Goal: Transaction & Acquisition: Purchase product/service

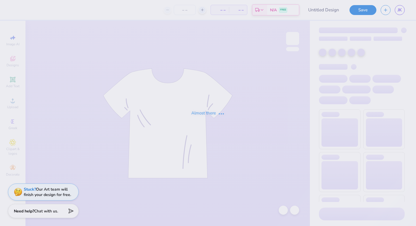
type input "AKPSI"
type input "40"
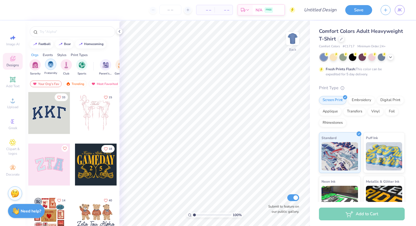
click at [46, 66] on div "filter for Fraternity" at bounding box center [50, 64] width 11 height 11
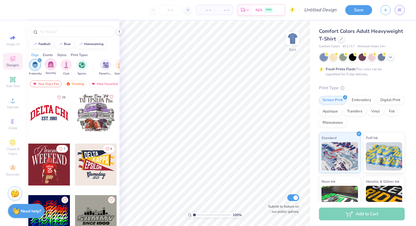
click at [51, 62] on img "filter for Sorority" at bounding box center [51, 64] width 7 height 7
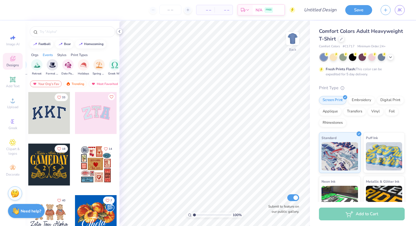
click at [119, 30] on icon at bounding box center [119, 31] width 5 height 5
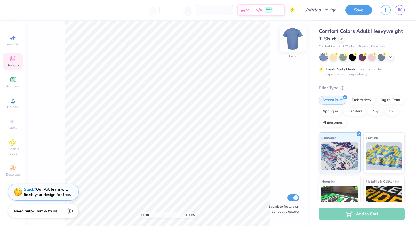
click at [292, 43] on img at bounding box center [292, 38] width 23 height 23
click at [13, 65] on span "Designs" at bounding box center [13, 65] width 12 height 5
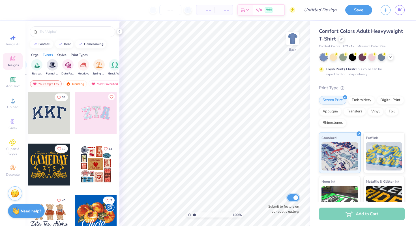
click at [295, 200] on input "Submit to feature on our public gallery." at bounding box center [293, 197] width 12 height 7
checkbox input "false"
click at [390, 57] on polyline at bounding box center [390, 56] width 2 height 1
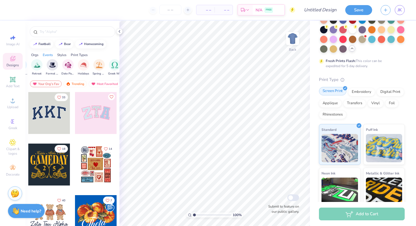
scroll to position [76, 0]
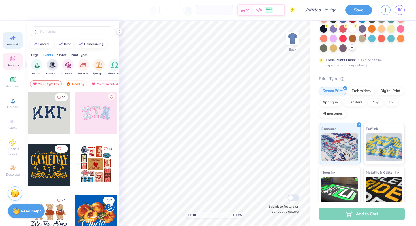
click at [16, 44] on span "Image AI" at bounding box center [12, 44] width 13 height 5
select select "4"
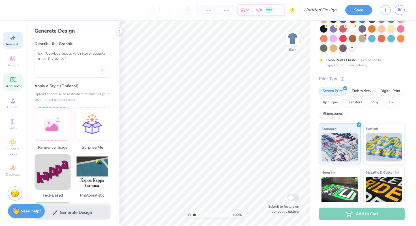
click at [14, 84] on span "Add Text" at bounding box center [13, 86] width 14 height 5
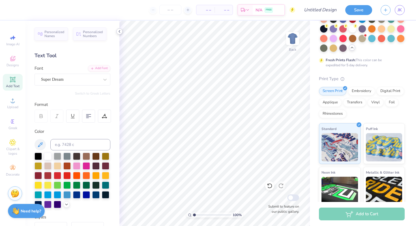
click at [118, 31] on icon at bounding box center [119, 31] width 5 height 5
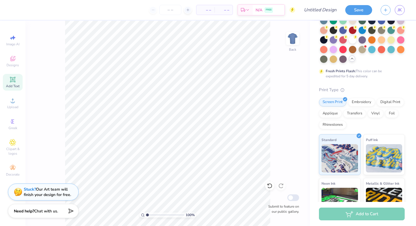
scroll to position [0, 0]
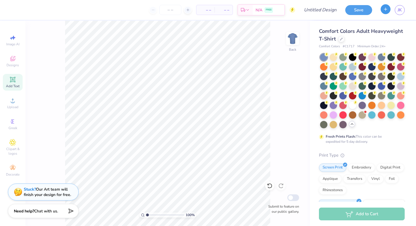
click at [383, 14] on div "JK" at bounding box center [393, 10] width 24 height 10
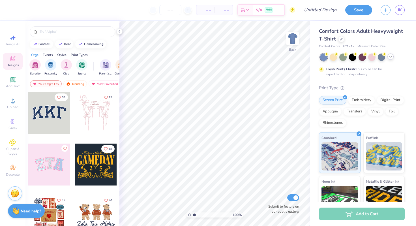
click at [390, 59] on icon at bounding box center [390, 56] width 5 height 5
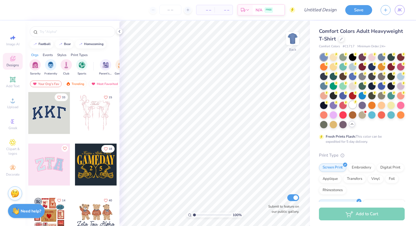
click at [354, 104] on div at bounding box center [352, 104] width 7 height 7
click at [340, 40] on div at bounding box center [341, 38] width 6 height 6
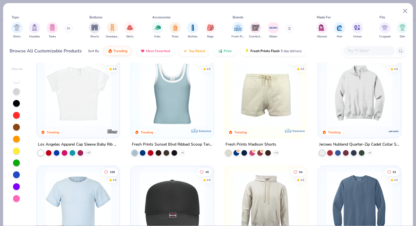
scroll to position [675, 0]
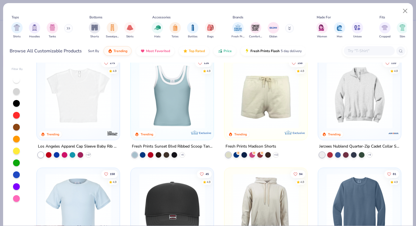
click at [387, 88] on img at bounding box center [360, 95] width 72 height 66
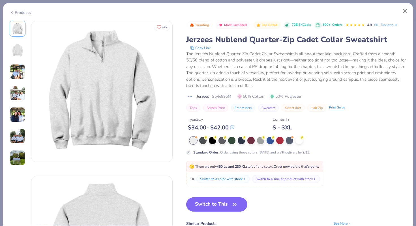
click at [226, 203] on button "Switch to This" at bounding box center [216, 204] width 61 height 14
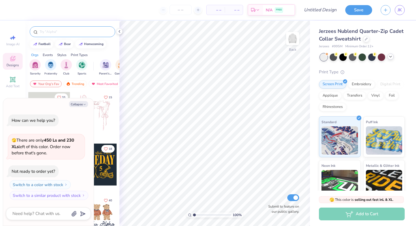
click at [72, 32] on input "text" at bounding box center [75, 32] width 72 height 6
type input "alpha kappa psi"
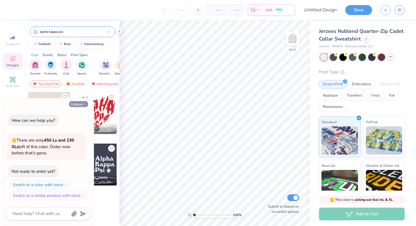
click at [78, 105] on button "Collapse" at bounding box center [78, 104] width 19 height 6
type textarea "x"
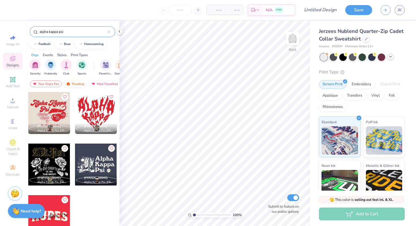
click at [80, 85] on div "Trending" at bounding box center [74, 83] width 23 height 7
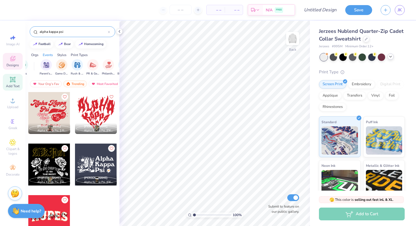
click at [9, 82] on icon at bounding box center [12, 79] width 7 height 7
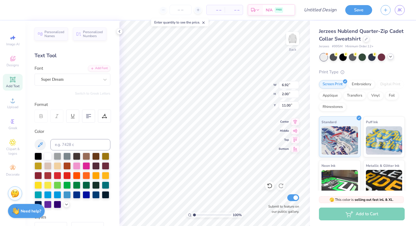
type textarea "TET"
click at [8, 105] on span "Upload" at bounding box center [12, 107] width 11 height 5
click at [11, 101] on icon at bounding box center [12, 100] width 7 height 7
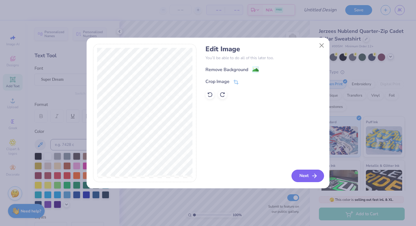
click at [304, 169] on div "Edit Image You’ll be able to do all of this later too. Remove Background Crop I…" at bounding box center [263, 113] width 117 height 138
click at [304, 174] on button "Next" at bounding box center [307, 175] width 33 height 12
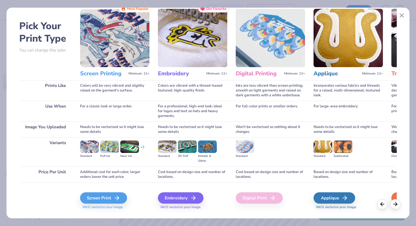
scroll to position [0, 0]
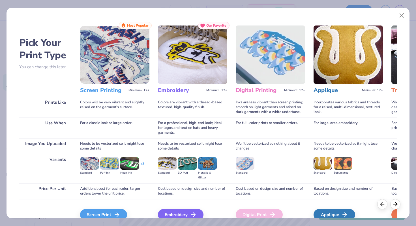
click at [403, 9] on div "Pick Your Print Type You can change this later. Prints Like Use When Image You …" at bounding box center [208, 111] width 403 height 213
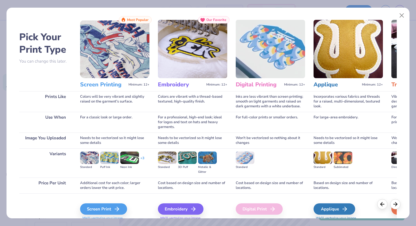
scroll to position [5, 0]
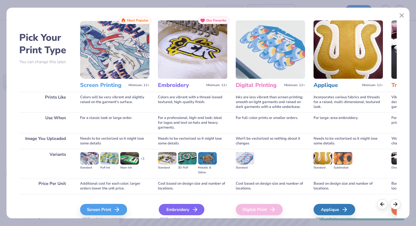
click at [165, 214] on div "Embroidery" at bounding box center [182, 209] width 46 height 11
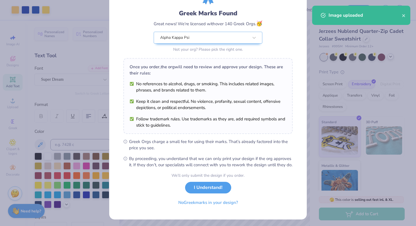
scroll to position [34, 0]
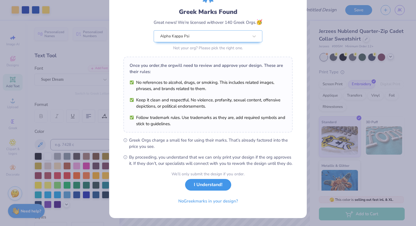
click at [218, 190] on button "I Understand!" at bounding box center [208, 185] width 46 height 12
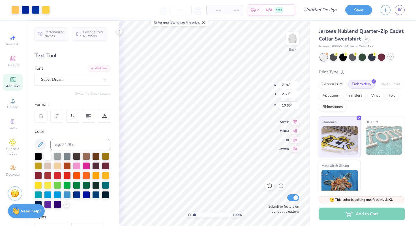
scroll to position [0, 0]
type input "4.11"
type input "1.39"
type input "4.29"
click at [15, 85] on span "Add Text" at bounding box center [13, 86] width 14 height 5
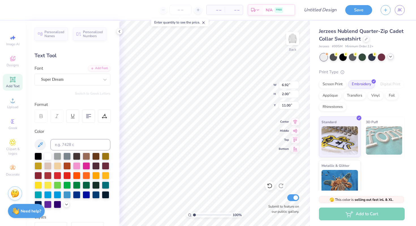
type textarea "e"
type textarea "Eta Rho"
click at [81, 77] on div "Super Dream" at bounding box center [69, 79] width 59 height 9
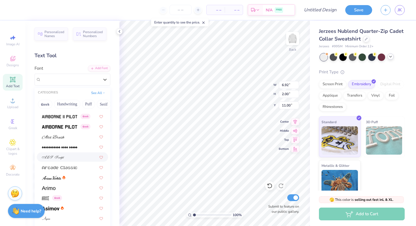
scroll to position [119, 0]
click at [72, 189] on div at bounding box center [72, 188] width 61 height 6
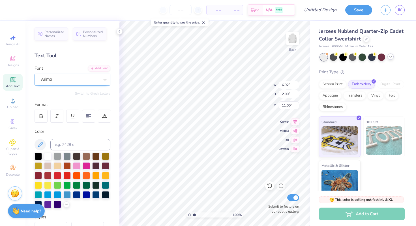
click at [96, 80] on div "Arimo" at bounding box center [69, 79] width 59 height 9
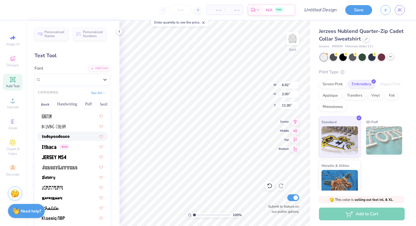
scroll to position [1516, 0]
click at [86, 155] on div at bounding box center [72, 156] width 61 height 6
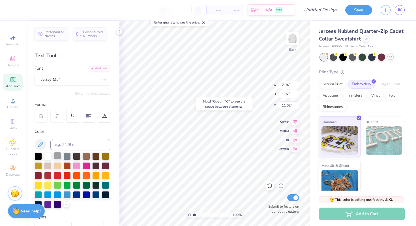
scroll to position [18, 0]
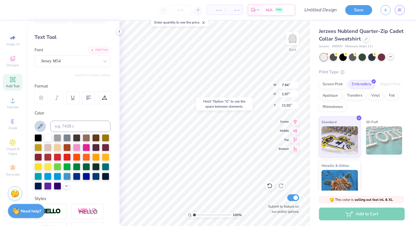
click at [38, 124] on icon at bounding box center [40, 126] width 7 height 7
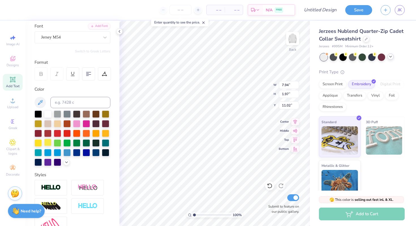
scroll to position [45, 0]
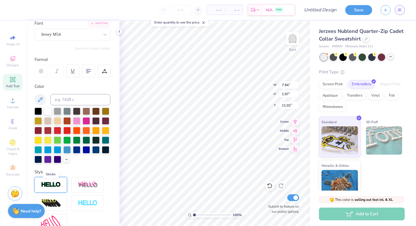
click at [53, 183] on img at bounding box center [51, 184] width 20 height 7
type input "1.99"
type input "11.00"
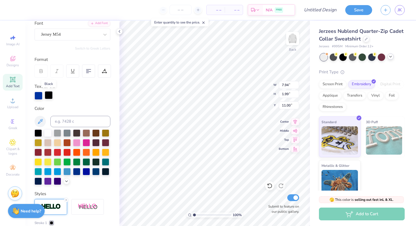
click at [48, 96] on div at bounding box center [49, 95] width 8 height 8
click at [40, 121] on icon at bounding box center [40, 121] width 7 height 7
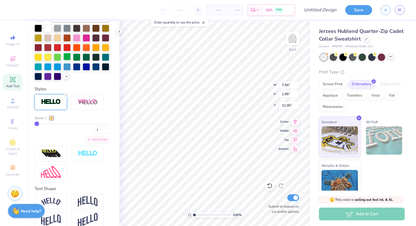
scroll to position [158, 0]
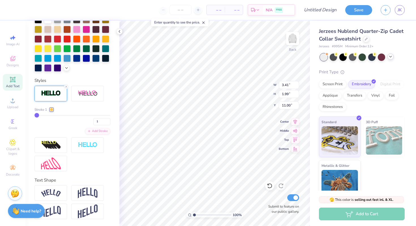
type input "3.41"
type input "0.85"
type input "2"
type input "4"
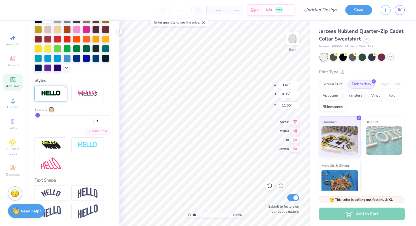
type input "4"
type input "7"
type input "10"
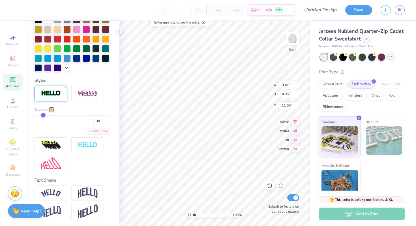
type input "13"
type input "16"
type input "18"
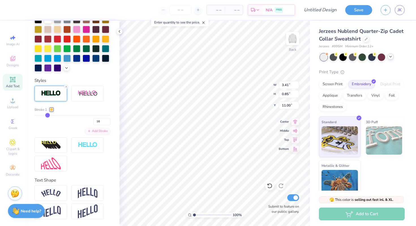
type input "18"
type input "19"
type input "21"
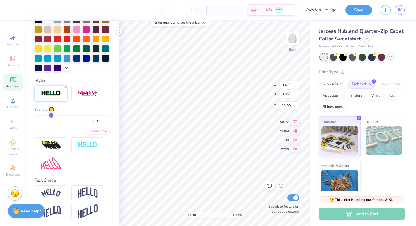
type input "22"
type input "23"
type input "24"
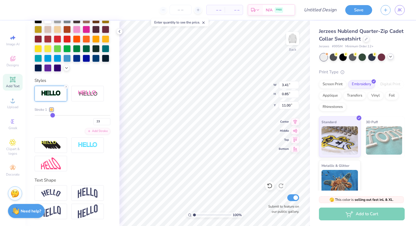
type input "24"
type input "25"
type input "26"
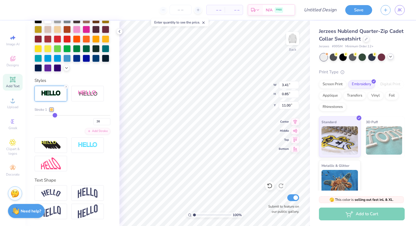
type input "27"
type input "28"
type input "27"
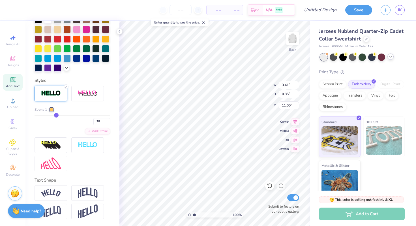
type input "27"
type input "26"
drag, startPoint x: 37, startPoint y: 113, endPoint x: 55, endPoint y: 113, distance: 17.3
type input "26"
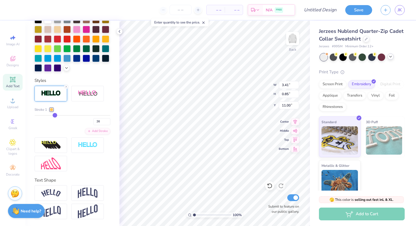
click at [55, 115] on input "range" at bounding box center [73, 115] width 76 height 1
type input "3.76"
type input "1.21"
type input "10.82"
type input "24"
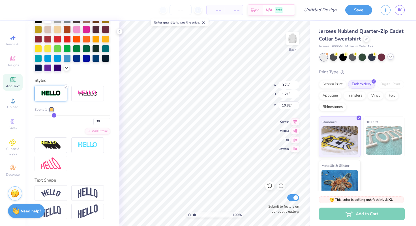
type input "24"
type input "21"
type input "18"
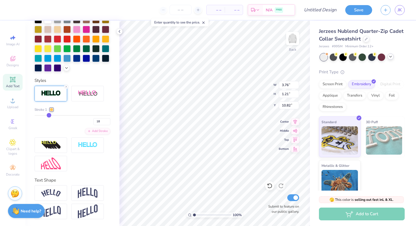
type input "14"
type input "10"
type input "6"
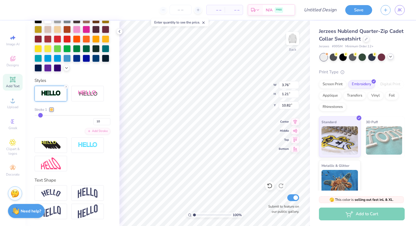
type input "6"
type input "3"
type input "1"
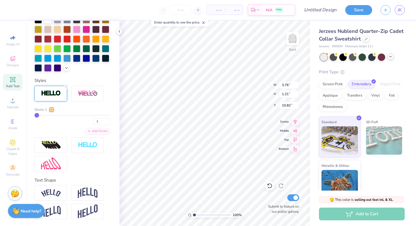
type input "1"
click at [35, 115] on input "range" at bounding box center [73, 115] width 76 height 1
type input "3.40"
type input "0.85"
type input "11.00"
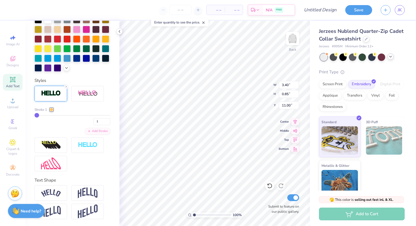
drag, startPoint x: 40, startPoint y: 113, endPoint x: 95, endPoint y: 116, distance: 55.8
click at [96, 116] on div "Stroke 1 1" at bounding box center [73, 116] width 76 height 18
type input "3"
type input "5"
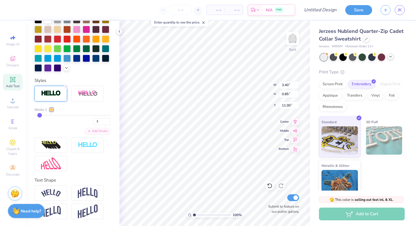
type input "5"
type input "6"
type input "8"
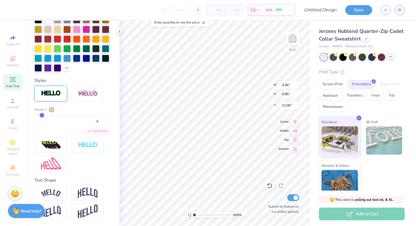
type input "9"
type input "10"
type input "11"
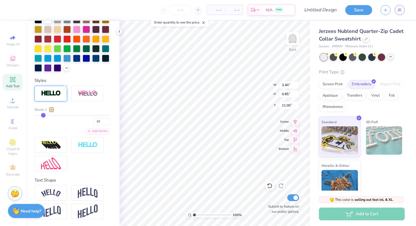
type input "11"
type input "12"
type input "13"
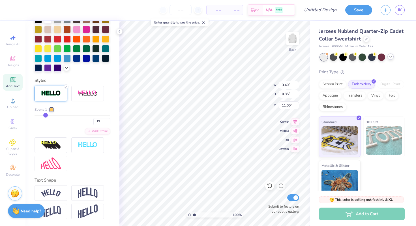
type input "15"
type input "16"
type input "18"
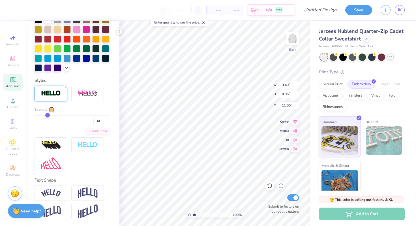
type input "18"
type input "20"
type input "22"
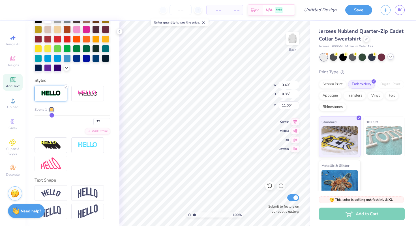
type input "24"
type input "25"
type input "26"
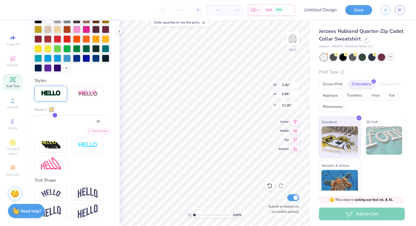
type input "26"
type input "27"
type input "28"
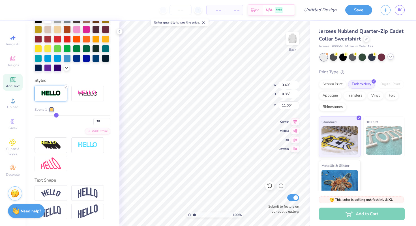
type input "29"
type input "30"
type input "32"
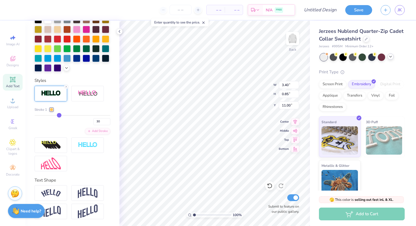
type input "32"
type input "34"
type input "38"
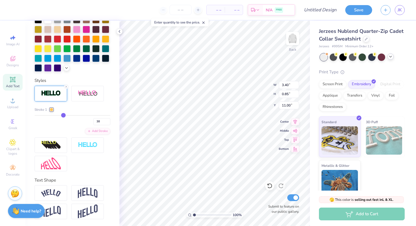
type input "44"
type input "50"
type input "54"
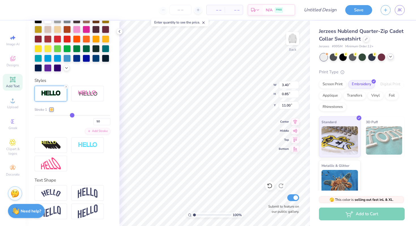
type input "54"
type input "58"
type input "62"
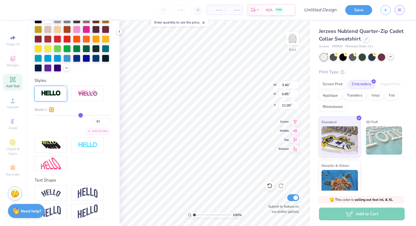
type input "64"
type input "67"
type input "69"
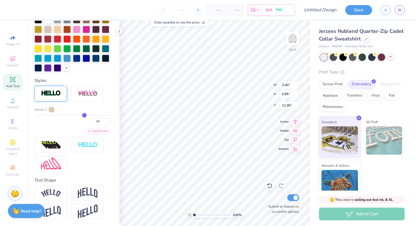
type input "69"
type input "71"
type input "73"
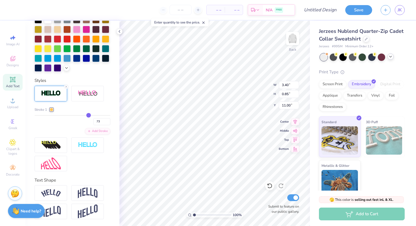
type input "75"
type input "76"
type input "77"
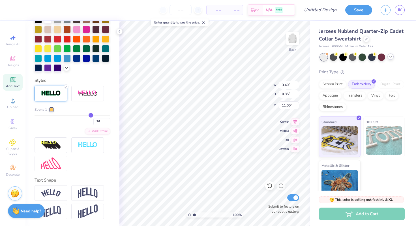
type input "77"
type input "78"
drag, startPoint x: 35, startPoint y: 114, endPoint x: 91, endPoint y: 120, distance: 56.9
type input "78"
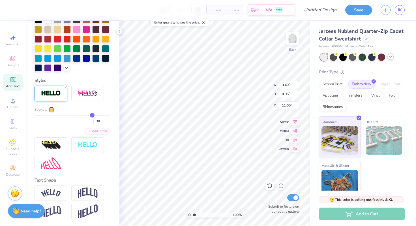
click at [92, 116] on input "range" at bounding box center [73, 115] width 76 height 1
type input "75"
type input "66"
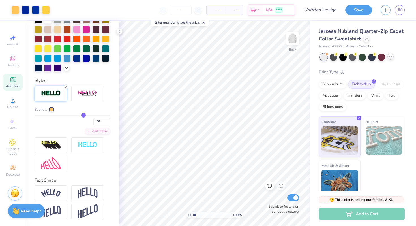
type input "54"
type input "45"
type input "32"
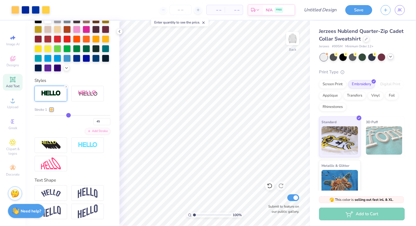
type input "32"
type input "20"
type input "14"
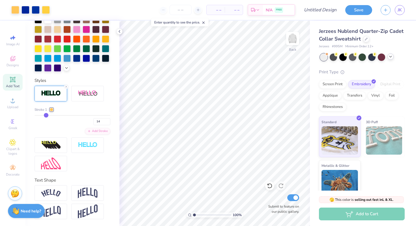
type input "8"
type input "5"
type input "3"
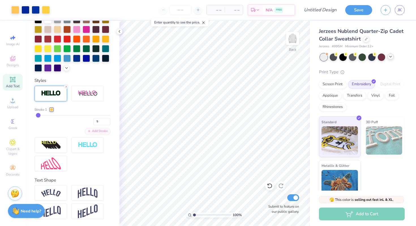
type input "3"
type input "2"
type input "1"
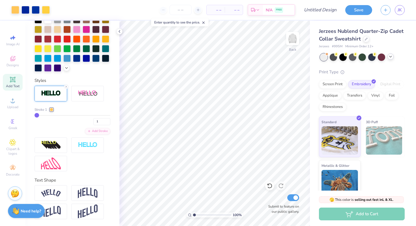
type input "2"
type input "3"
type input "5"
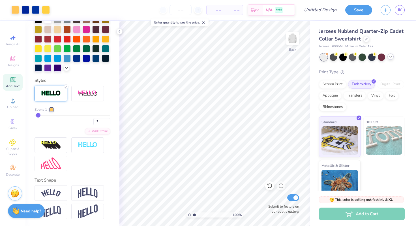
type input "5"
type input "7"
type input "9"
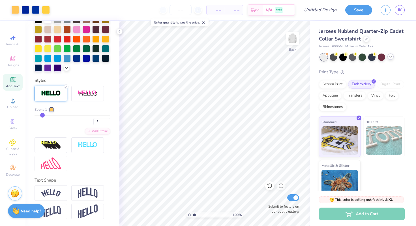
type input "11"
type input "12"
type input "13"
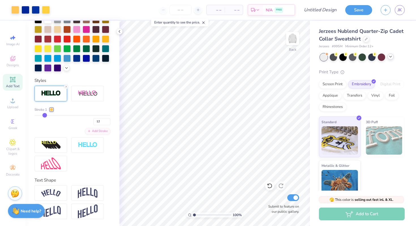
type input "13"
type input "12"
drag, startPoint x: 93, startPoint y: 115, endPoint x: 45, endPoint y: 117, distance: 47.5
type input "12"
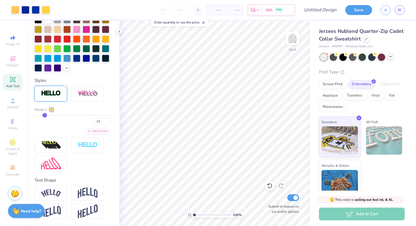
click at [45, 116] on input "range" at bounding box center [73, 115] width 76 height 1
type input "11"
type input "9"
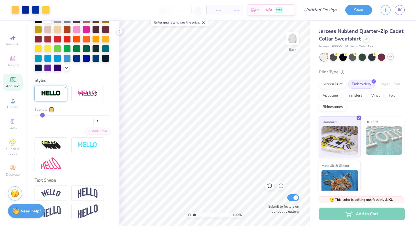
type input "8"
type input "4"
drag, startPoint x: 44, startPoint y: 115, endPoint x: 33, endPoint y: 115, distance: 11.3
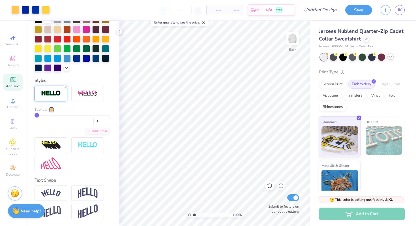
click at [35, 115] on input "range" at bounding box center [73, 115] width 76 height 1
click at [38, 115] on input "range" at bounding box center [73, 115] width 76 height 1
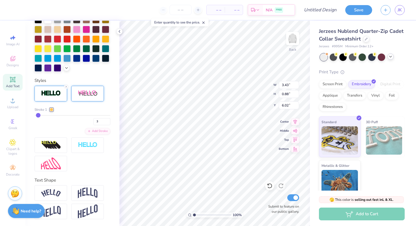
scroll to position [0, 0]
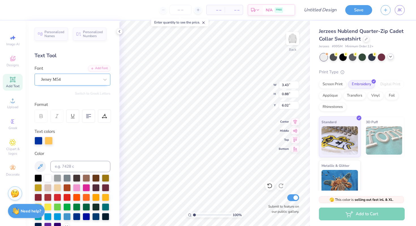
click at [70, 80] on div "Jersey M54" at bounding box center [69, 79] width 59 height 9
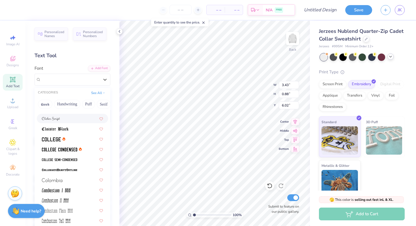
scroll to position [721, 0]
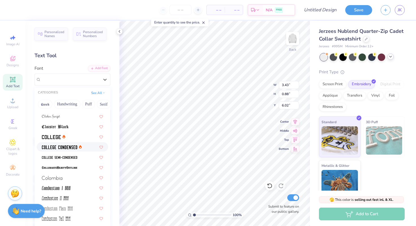
click at [74, 147] on img at bounding box center [59, 147] width 35 height 4
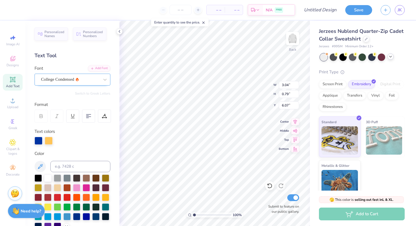
click at [82, 74] on div "College Condensed" at bounding box center [73, 80] width 76 height 12
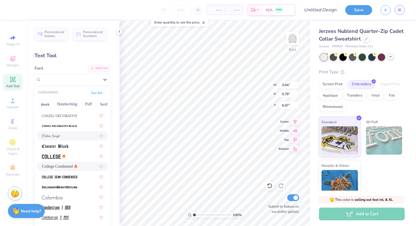
scroll to position [732, 0]
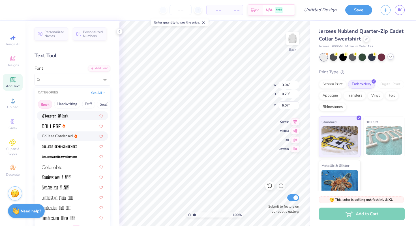
click at [49, 102] on button "Greek" at bounding box center [45, 104] width 14 height 9
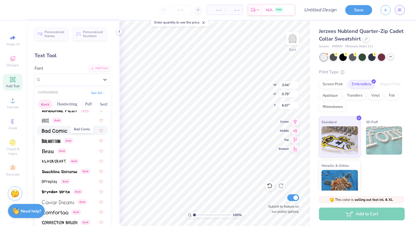
scroll to position [46, 0]
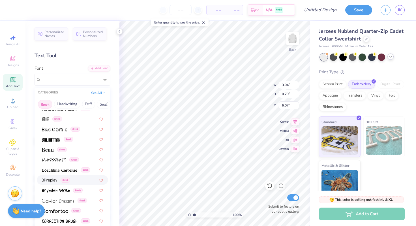
click at [57, 175] on div "Greek" at bounding box center [72, 179] width 71 height 9
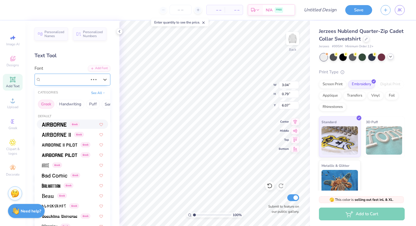
click at [69, 80] on div "College Condensed" at bounding box center [64, 79] width 48 height 9
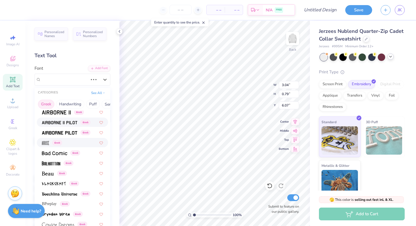
scroll to position [42, 0]
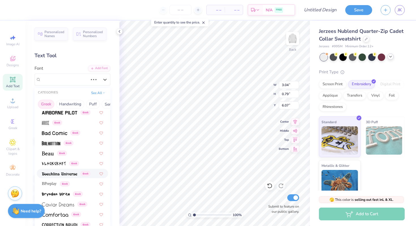
click at [64, 172] on img at bounding box center [59, 174] width 35 height 4
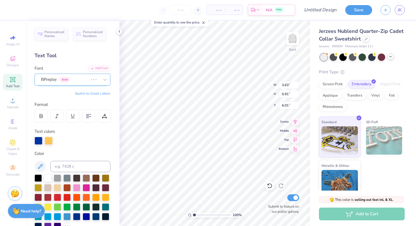
click at [80, 78] on div "BPreplay Greek" at bounding box center [64, 79] width 48 height 9
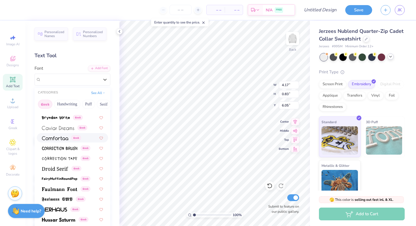
scroll to position [119, 0]
click at [69, 181] on span at bounding box center [59, 178] width 35 height 6
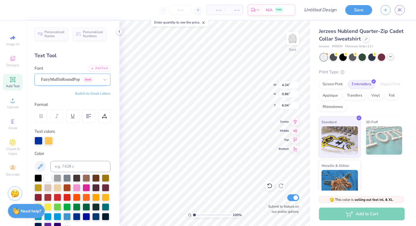
click at [73, 79] on div "FairyMuffinRoundPop Greek" at bounding box center [69, 79] width 59 height 9
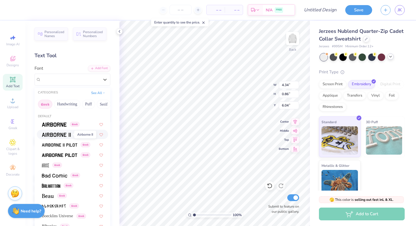
click at [64, 136] on img at bounding box center [56, 135] width 29 height 4
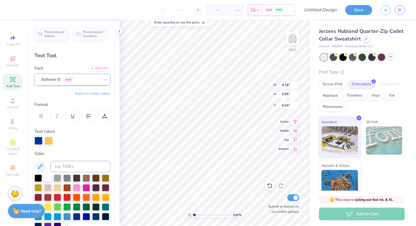
click at [65, 76] on div "Airborne II Greek" at bounding box center [69, 79] width 59 height 9
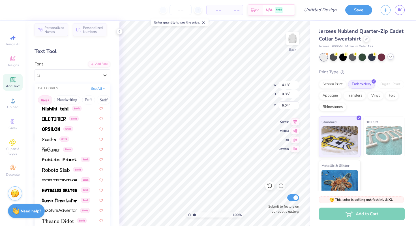
scroll to position [297, 0]
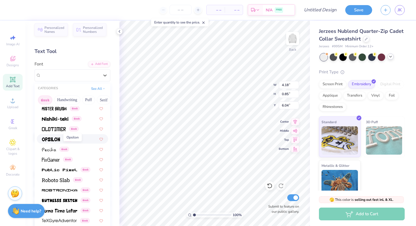
click at [58, 139] on img at bounding box center [51, 139] width 18 height 4
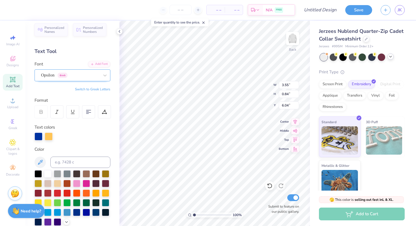
click at [67, 79] on div at bounding box center [70, 75] width 58 height 8
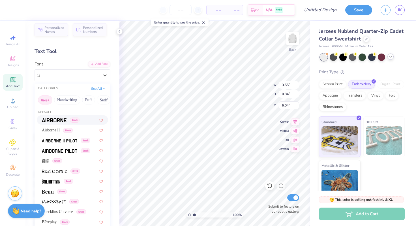
scroll to position [0, 27]
click at [96, 100] on button "Bold" at bounding box center [92, 99] width 14 height 9
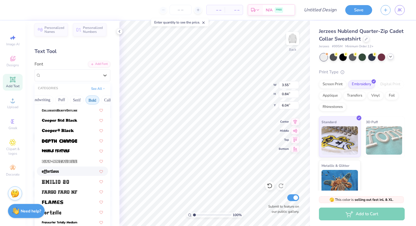
scroll to position [111, 0]
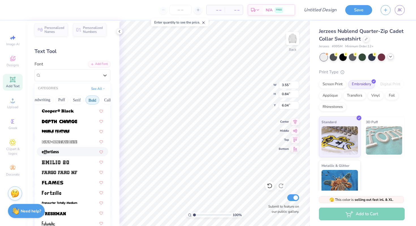
click at [68, 149] on div at bounding box center [72, 152] width 61 height 6
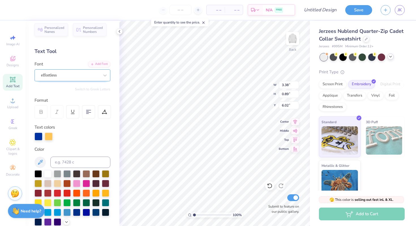
click at [84, 79] on div "effortless" at bounding box center [69, 75] width 59 height 9
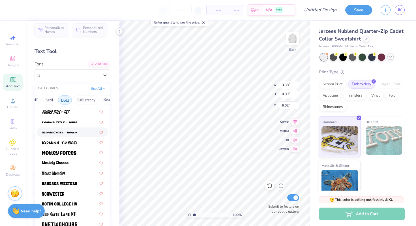
scroll to position [443, 0]
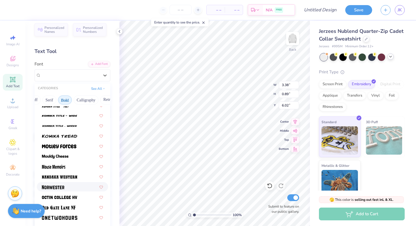
click at [66, 184] on div at bounding box center [72, 187] width 61 height 6
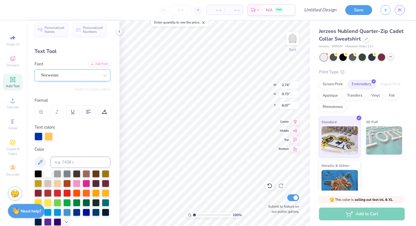
click at [98, 72] on div at bounding box center [70, 75] width 58 height 8
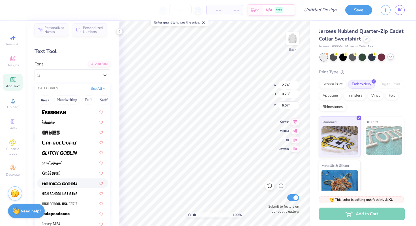
scroll to position [210, 0]
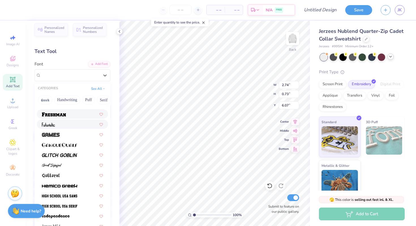
click at [73, 117] on div at bounding box center [72, 113] width 71 height 9
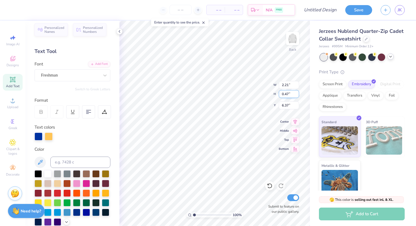
click at [248, 90] on div "100 % Back W 2.21 2.21 " H 0.47 0.47 " Y 6.37 6.37 " Center Middle Top Bottom S…" at bounding box center [214, 123] width 190 height 205
click at [92, 74] on div "Freshman" at bounding box center [69, 75] width 59 height 9
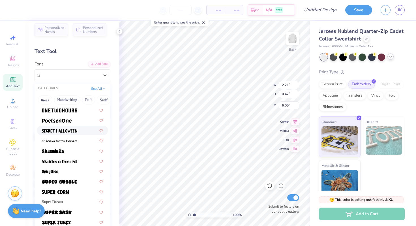
scroll to position [553, 0]
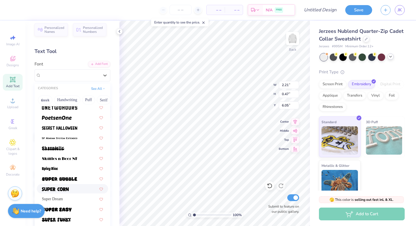
click at [70, 190] on div at bounding box center [72, 189] width 61 height 6
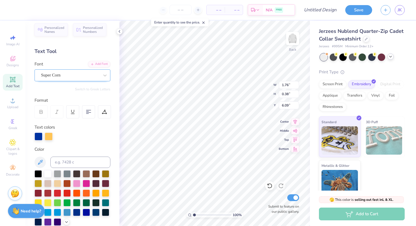
click at [65, 73] on div "Super Corn" at bounding box center [69, 75] width 59 height 9
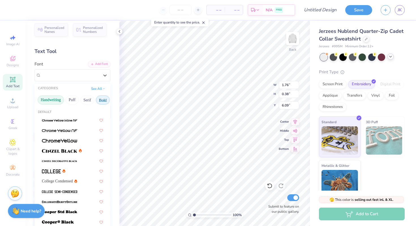
scroll to position [0, 20]
click at [84, 96] on button "Serif" at bounding box center [84, 99] width 14 height 9
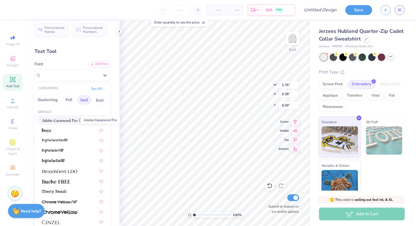
click at [70, 119] on img at bounding box center [59, 120] width 35 height 4
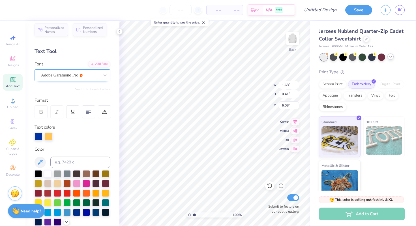
click at [76, 79] on div at bounding box center [70, 75] width 58 height 8
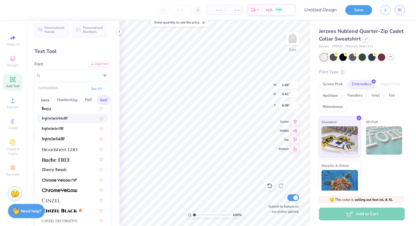
scroll to position [23, 0]
click at [72, 160] on div at bounding box center [72, 158] width 61 height 6
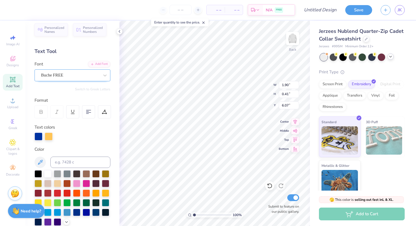
click at [70, 76] on div "Buche FREE" at bounding box center [69, 75] width 59 height 9
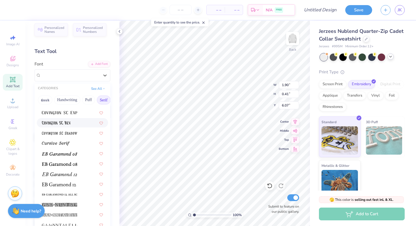
scroll to position [303, 0]
click at [80, 163] on div at bounding box center [72, 163] width 61 height 6
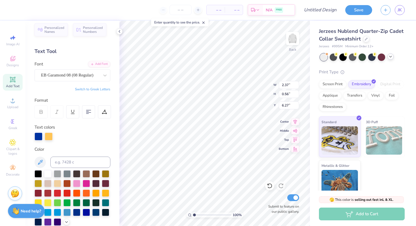
scroll to position [0, 1]
click at [104, 110] on icon at bounding box center [104, 111] width 5 height 5
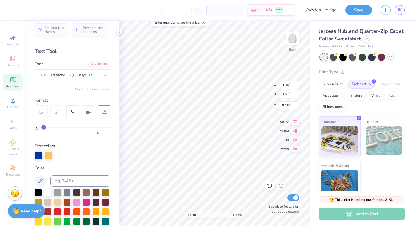
click at [47, 128] on div "0" at bounding box center [76, 132] width 70 height 10
drag, startPoint x: 42, startPoint y: 125, endPoint x: 49, endPoint y: 125, distance: 6.8
click at [49, 125] on div "0" at bounding box center [76, 130] width 70 height 13
drag, startPoint x: 44, startPoint y: 126, endPoint x: 48, endPoint y: 126, distance: 4.2
click at [48, 127] on input "range" at bounding box center [76, 127] width 70 height 1
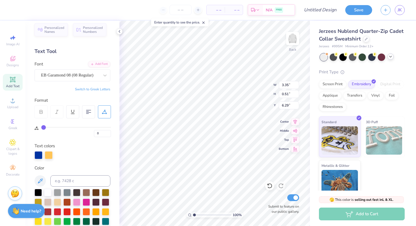
drag, startPoint x: 48, startPoint y: 126, endPoint x: 38, endPoint y: 126, distance: 10.5
click at [41, 127] on input "range" at bounding box center [76, 127] width 70 height 1
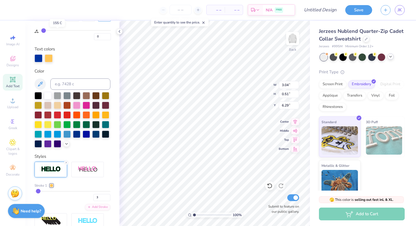
scroll to position [177, 0]
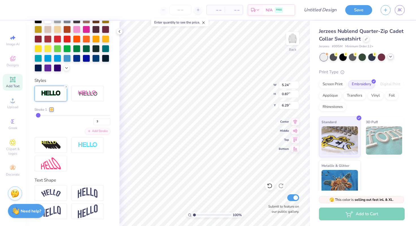
click at [51, 108] on div at bounding box center [51, 109] width 3 height 3
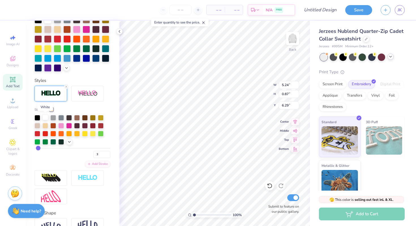
click at [45, 119] on div at bounding box center [45, 117] width 6 height 6
click at [70, 141] on polyline at bounding box center [69, 141] width 2 height 1
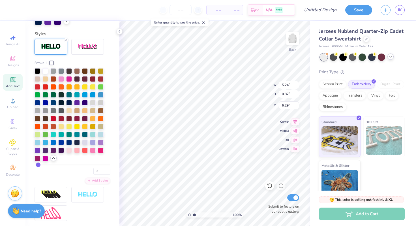
click at [54, 157] on icon at bounding box center [53, 158] width 5 height 5
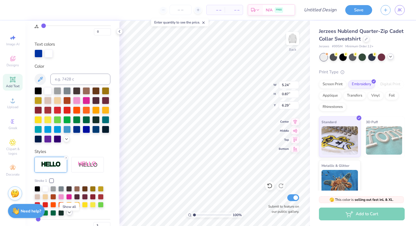
scroll to position [102, 0]
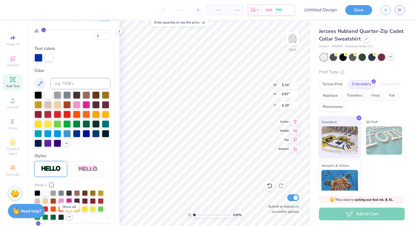
click at [50, 59] on div at bounding box center [49, 57] width 8 height 8
click at [40, 85] on icon at bounding box center [40, 83] width 7 height 7
click at [43, 84] on icon at bounding box center [40, 83] width 7 height 7
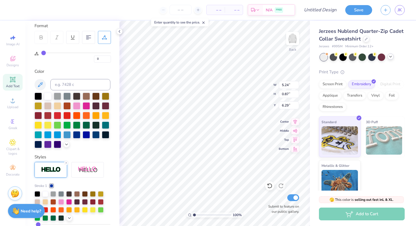
scroll to position [73, 0]
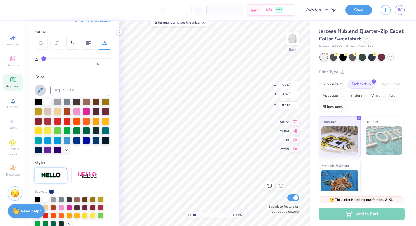
click at [40, 90] on icon at bounding box center [40, 90] width 7 height 7
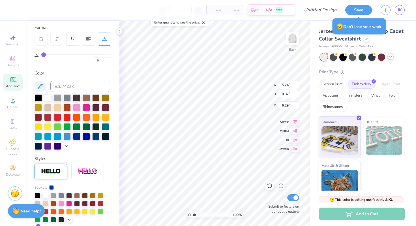
scroll to position [90, 0]
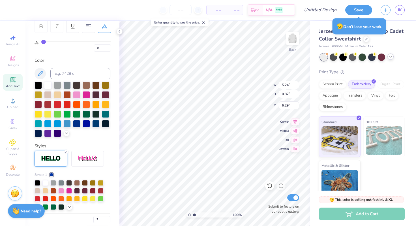
click at [54, 161] on img at bounding box center [51, 158] width 20 height 7
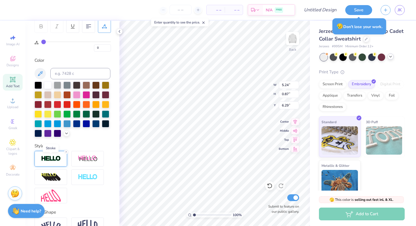
click at [54, 161] on img at bounding box center [51, 158] width 20 height 7
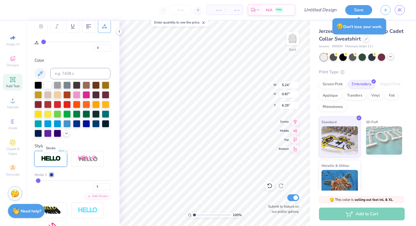
click at [54, 161] on img at bounding box center [51, 158] width 20 height 7
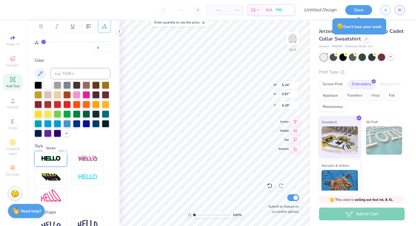
click at [54, 161] on img at bounding box center [51, 158] width 20 height 7
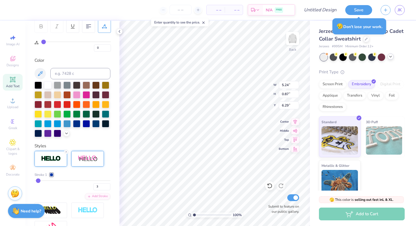
click at [81, 156] on img at bounding box center [88, 158] width 20 height 7
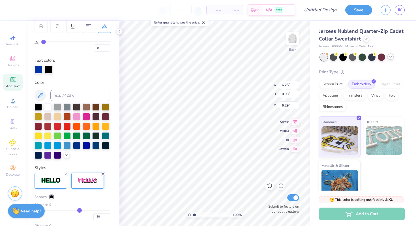
click at [103, 174] on line at bounding box center [103, 174] width 2 height 2
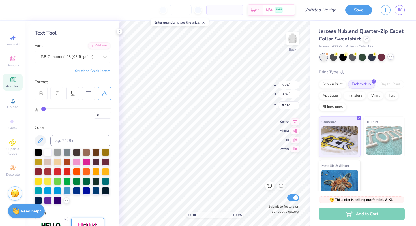
scroll to position [22, 0]
click at [43, 137] on button at bounding box center [40, 140] width 11 height 11
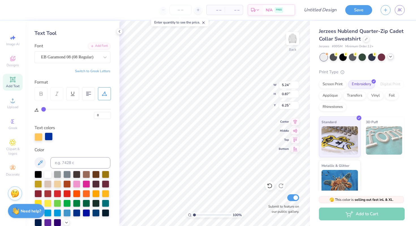
click at [50, 137] on div at bounding box center [49, 136] width 8 height 8
drag, startPoint x: 50, startPoint y: 137, endPoint x: 40, endPoint y: 137, distance: 9.9
click at [40, 137] on div at bounding box center [73, 137] width 76 height 8
click at [43, 157] on div at bounding box center [73, 162] width 76 height 11
click at [42, 158] on button at bounding box center [40, 162] width 11 height 11
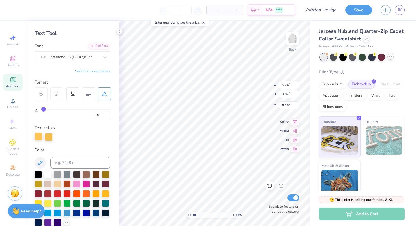
click at [37, 136] on div at bounding box center [39, 136] width 8 height 8
click at [42, 160] on icon at bounding box center [40, 162] width 7 height 7
click at [61, 60] on div "EB Garamond 08 (08 Regular)" at bounding box center [69, 57] width 59 height 9
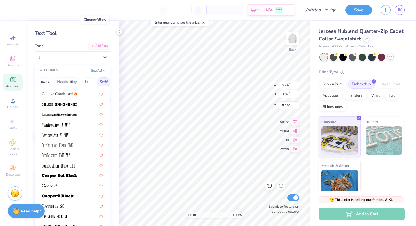
scroll to position [172, 0]
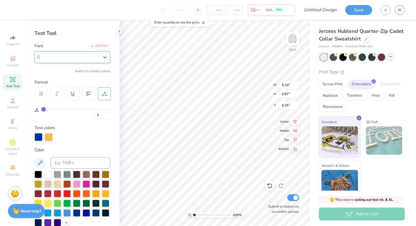
click at [78, 59] on span "EB Garamond 08 (08 Regular)" at bounding box center [67, 57] width 52 height 7
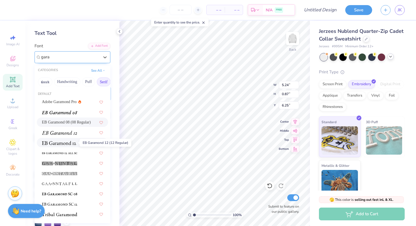
click at [62, 143] on img at bounding box center [59, 143] width 34 height 4
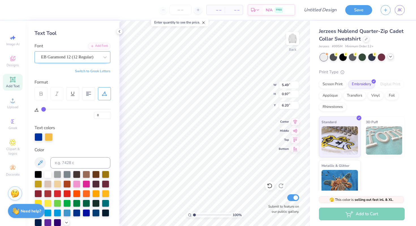
click at [69, 59] on div "EB Garamond 12 (12 Regular)" at bounding box center [69, 57] width 59 height 9
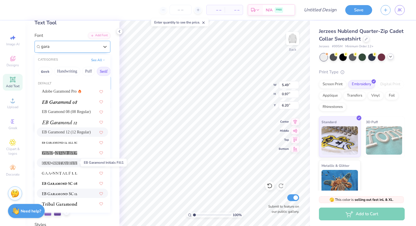
scroll to position [33, 0]
click at [70, 144] on img at bounding box center [59, 143] width 35 height 4
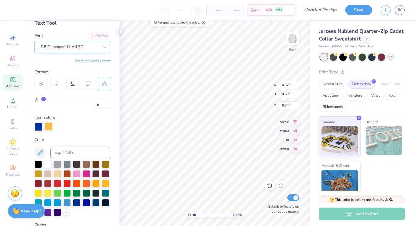
click at [51, 130] on div at bounding box center [49, 126] width 8 height 8
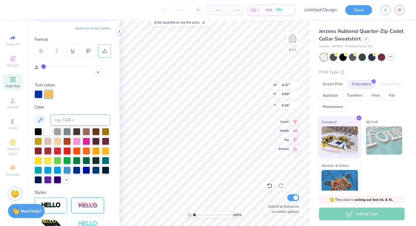
scroll to position [66, 0]
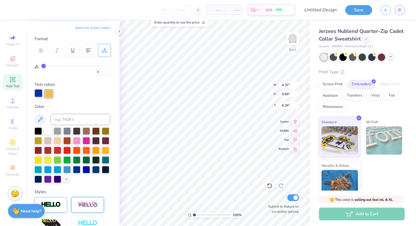
click at [37, 92] on div at bounding box center [39, 93] width 8 height 8
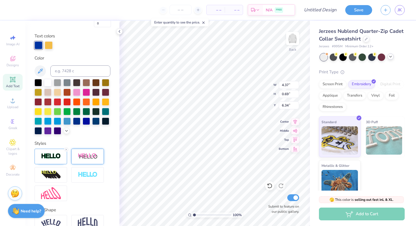
scroll to position [144, 0]
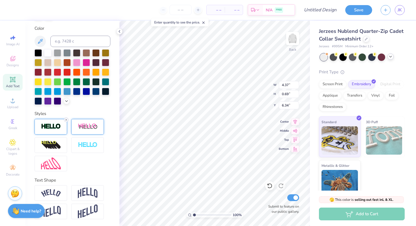
click at [66, 120] on icon at bounding box center [66, 119] width 3 height 3
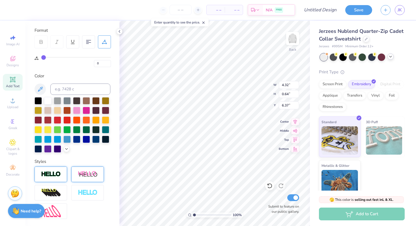
scroll to position [60, 0]
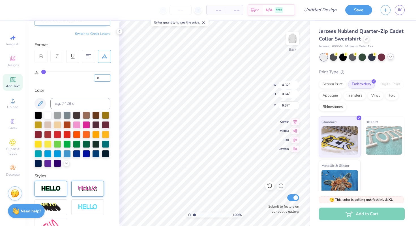
click at [108, 80] on input "0" at bounding box center [102, 77] width 17 height 7
click at [109, 79] on input "0" at bounding box center [102, 77] width 17 height 7
click at [70, 85] on div "Personalized Names Personalized Numbers Text Tool Add Font Font EB Garamond 12 …" at bounding box center [72, 123] width 94 height 205
